Goal: Check status

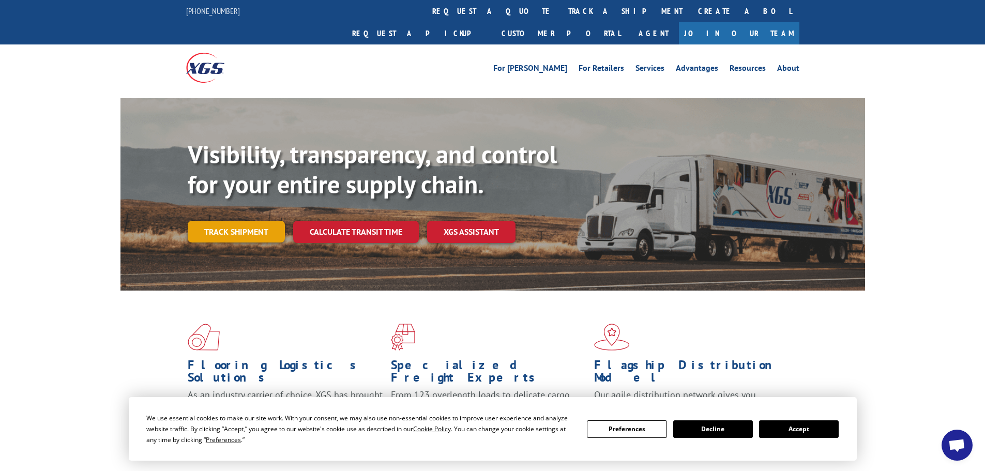
click at [251, 221] on link "Track shipment" at bounding box center [236, 232] width 97 height 22
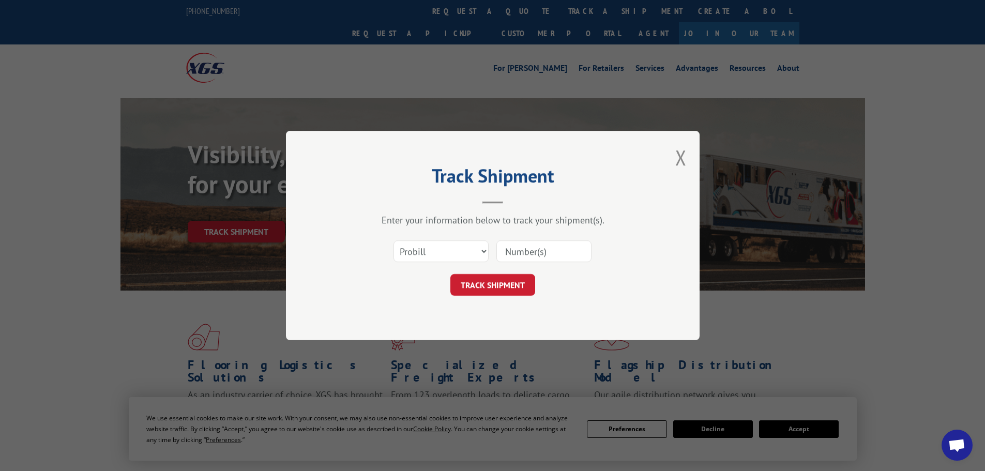
click at [540, 249] on input at bounding box center [543, 251] width 95 height 22
paste input "2841859"
type input "2841859"
click at [478, 297] on div "Track Shipment Enter your information below to track your shipment(s). Select c…" at bounding box center [493, 235] width 414 height 209
click at [478, 293] on button "TRACK SHIPMENT" at bounding box center [492, 285] width 85 height 22
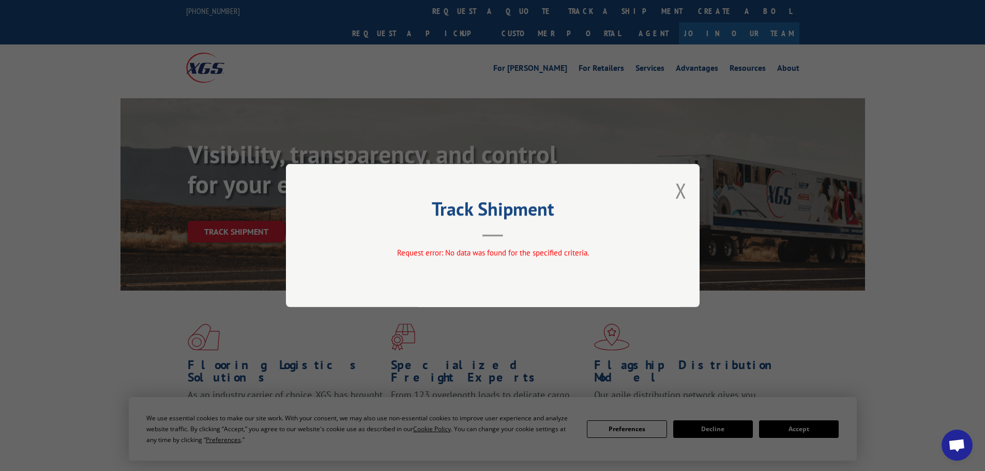
click at [550, 196] on div "Track Shipment Request error: No data was found for the specified criteria." at bounding box center [493, 235] width 414 height 143
click at [550, 195] on button "Close modal" at bounding box center [680, 190] width 11 height 27
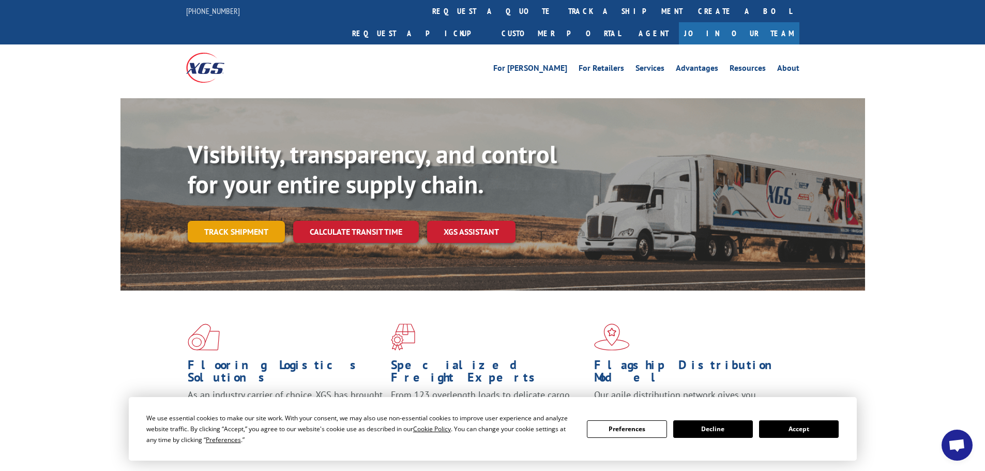
click at [259, 221] on link "Track shipment" at bounding box center [236, 232] width 97 height 22
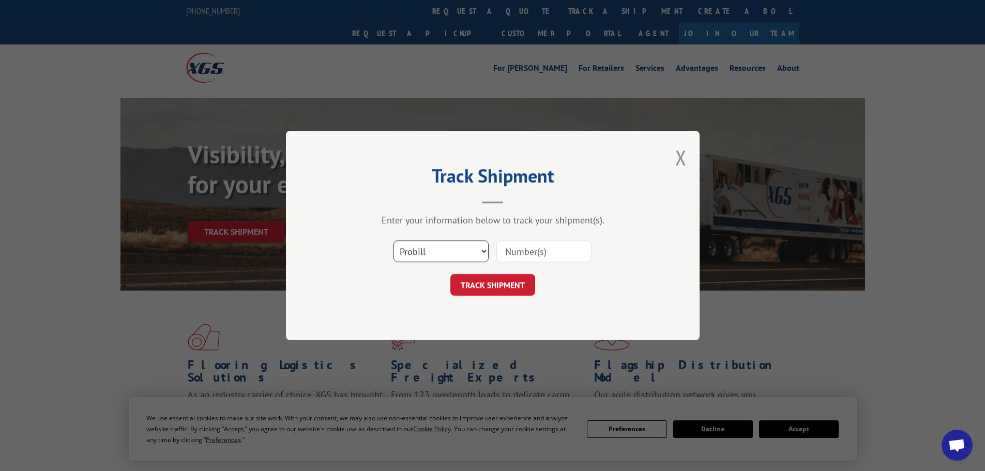
click at [480, 250] on select "Select category... Probill BOL PO" at bounding box center [441, 251] width 95 height 22
select select "bol"
click at [394, 240] on select "Select category... Probill BOL PO" at bounding box center [441, 251] width 95 height 22
click at [538, 254] on input at bounding box center [543, 251] width 95 height 22
paste input "2841859"
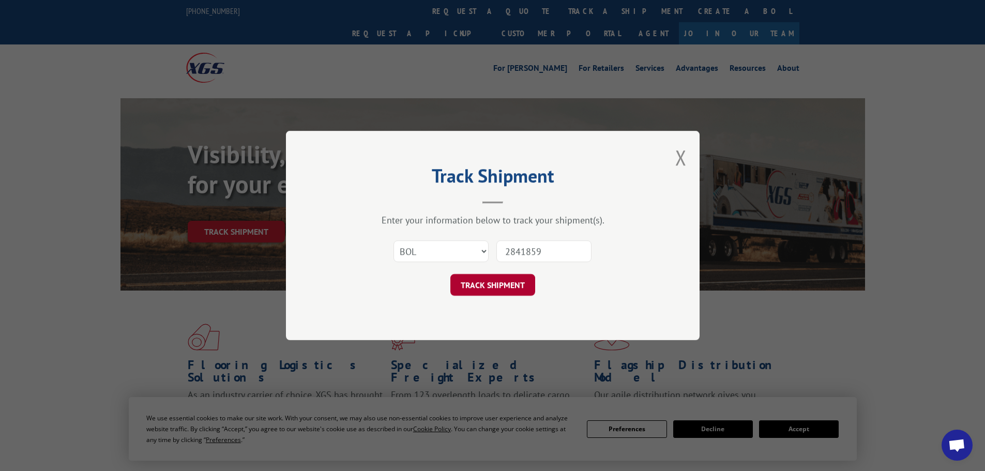
type input "2841859"
click at [506, 286] on button "TRACK SHIPMENT" at bounding box center [492, 285] width 85 height 22
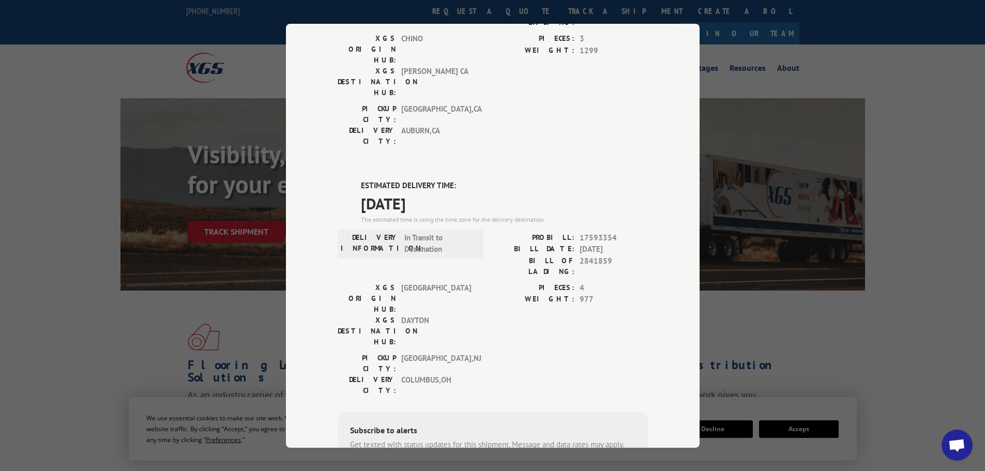
scroll to position [103, 0]
